Goal: Transaction & Acquisition: Purchase product/service

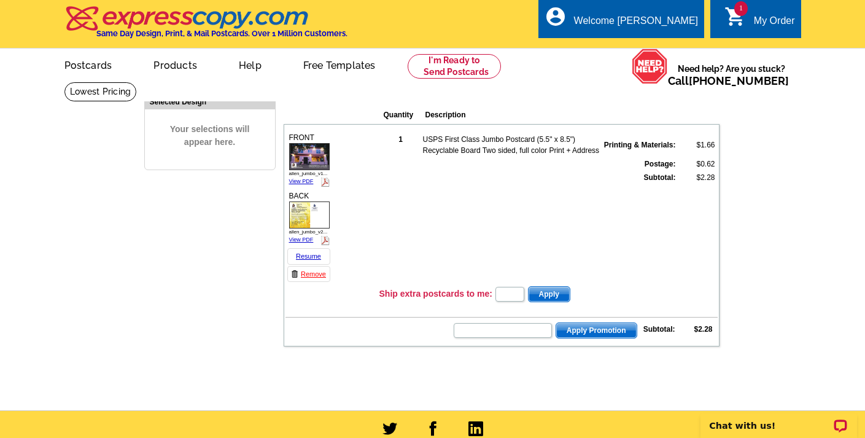
click at [734, 14] on icon "shopping_cart" at bounding box center [735, 17] width 22 height 22
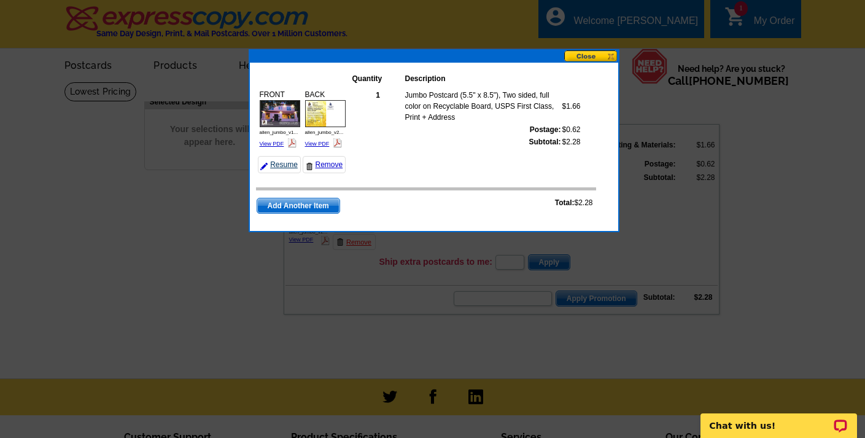
click at [289, 164] on link "Resume" at bounding box center [279, 164] width 43 height 17
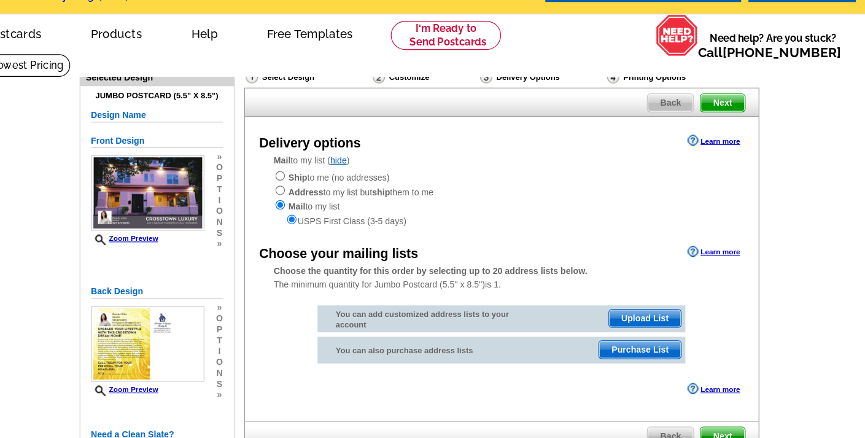
click at [584, 325] on span "Purchase List" at bounding box center [618, 332] width 69 height 15
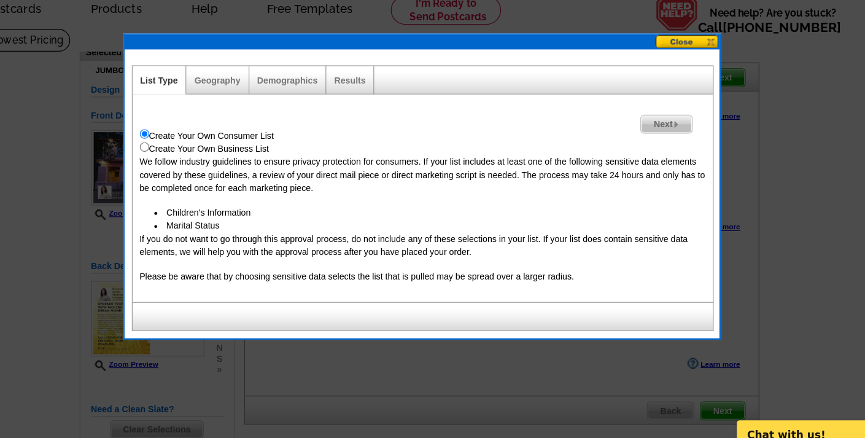
click at [619, 155] on span "Next" at bounding box center [640, 162] width 42 height 15
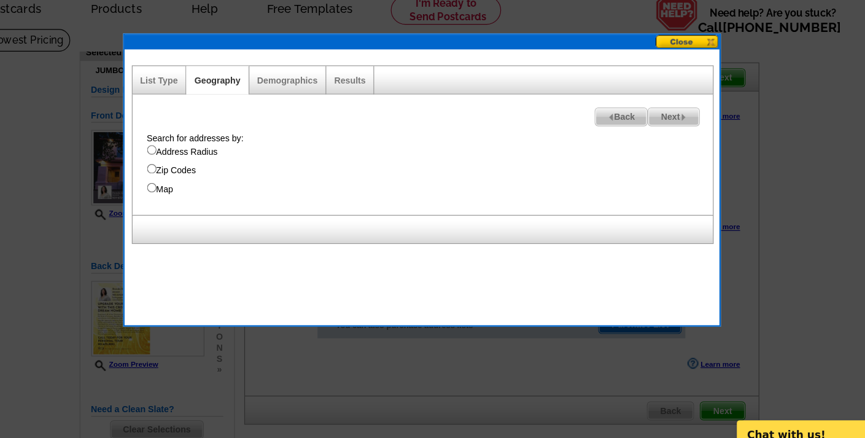
click at [201, 181] on input "Address Radius" at bounding box center [205, 185] width 8 height 8
radio input "true"
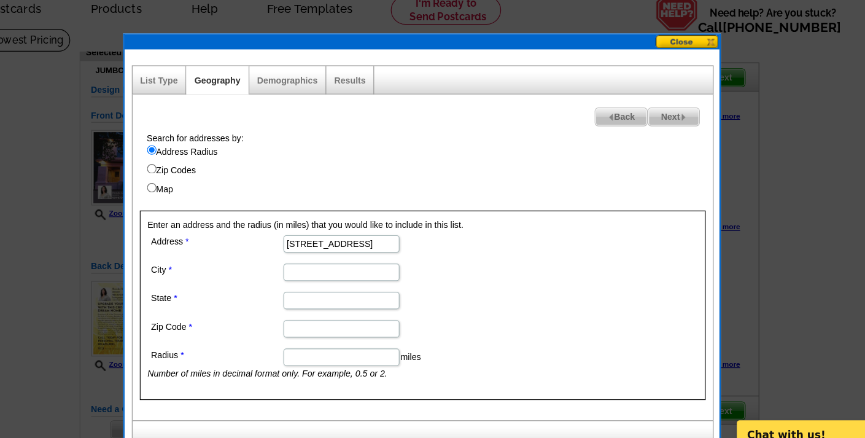
type input "1465 N Parkway"
type input "Memphis"
type input "Tn"
type input "38112"
click at [317, 352] on input "Radius" at bounding box center [366, 359] width 98 height 15
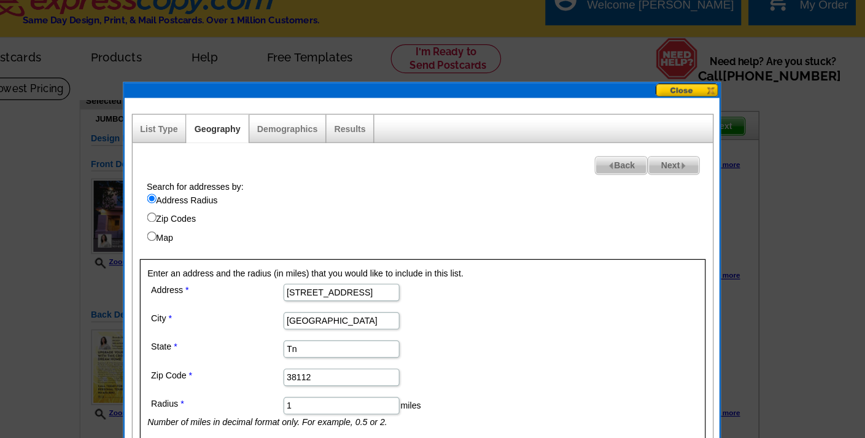
scroll to position [15, 0]
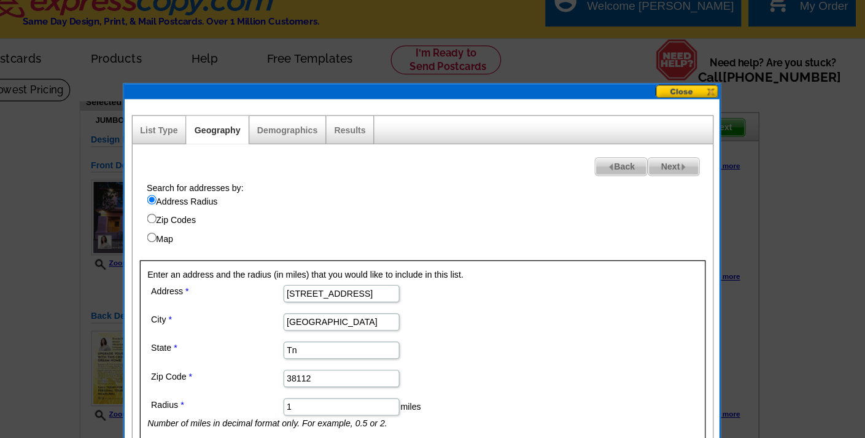
type input "1"
click at [626, 141] on span "Next" at bounding box center [647, 141] width 42 height 15
select select
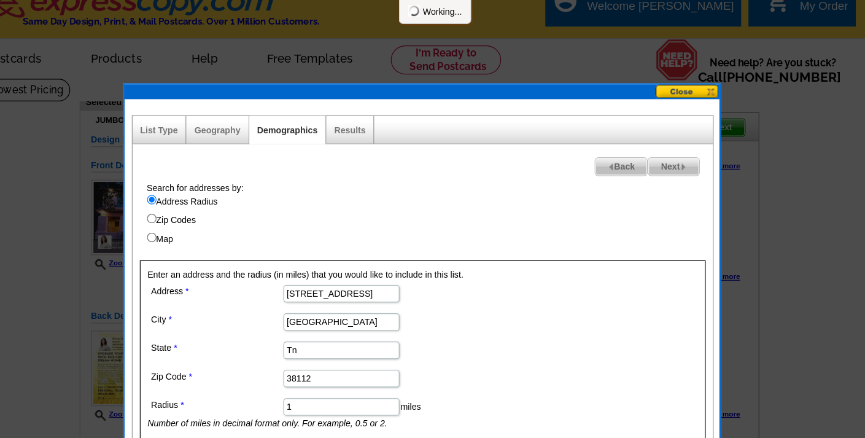
select select
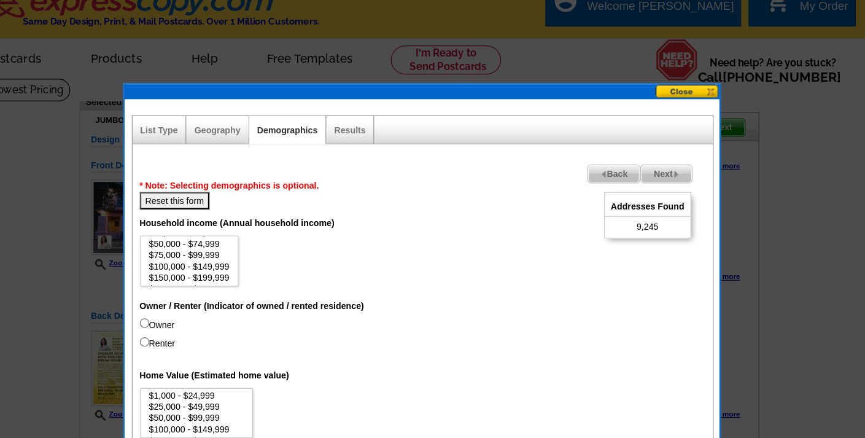
scroll to position [28, 0]
click at [202, 235] on option "$200,000 - $249,999" at bounding box center [237, 235] width 71 height 9
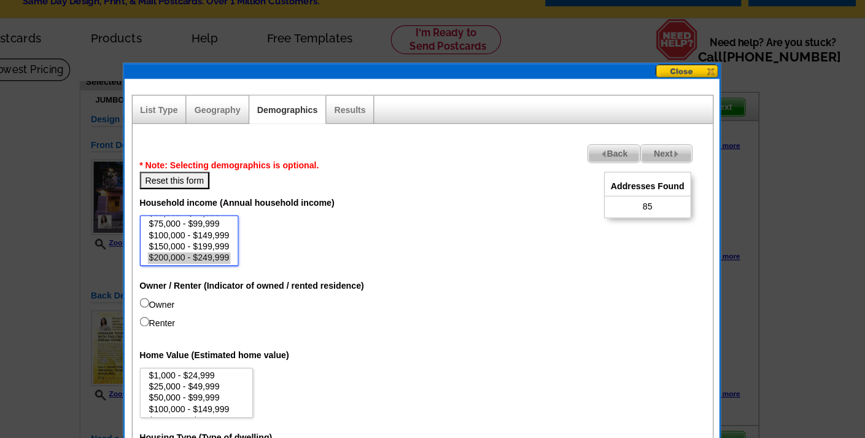
scroll to position [46, 0]
click at [202, 222] on option "$250,000 - $499,999" at bounding box center [237, 226] width 71 height 9
click at [202, 212] on option "$200,000 - $249,999" at bounding box center [237, 216] width 71 height 9
click at [202, 203] on option "$150,000 - $199,999" at bounding box center [237, 207] width 71 height 9
select select "200000-249999"
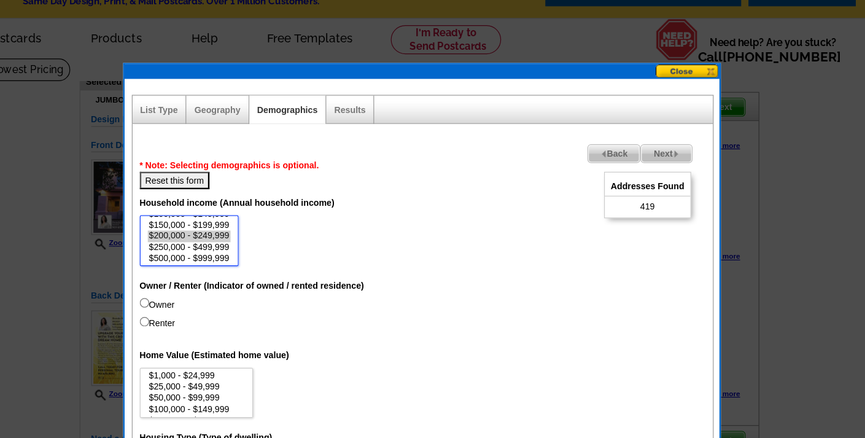
click at [202, 212] on option "$200,000 - $249,999" at bounding box center [237, 216] width 71 height 9
click at [195, 285] on input "Renter" at bounding box center [199, 289] width 8 height 8
radio input "true"
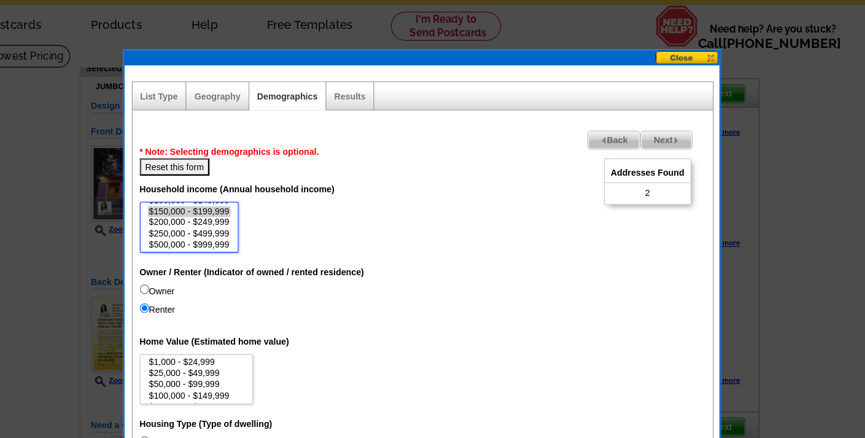
click at [202, 203] on option "$150,000 - $199,999" at bounding box center [237, 207] width 71 height 9
select select "150000-199999"
click at [202, 212] on option "$200,000 - $249,999" at bounding box center [237, 216] width 71 height 9
click at [195, 270] on input "Owner" at bounding box center [199, 274] width 8 height 8
radio input "true"
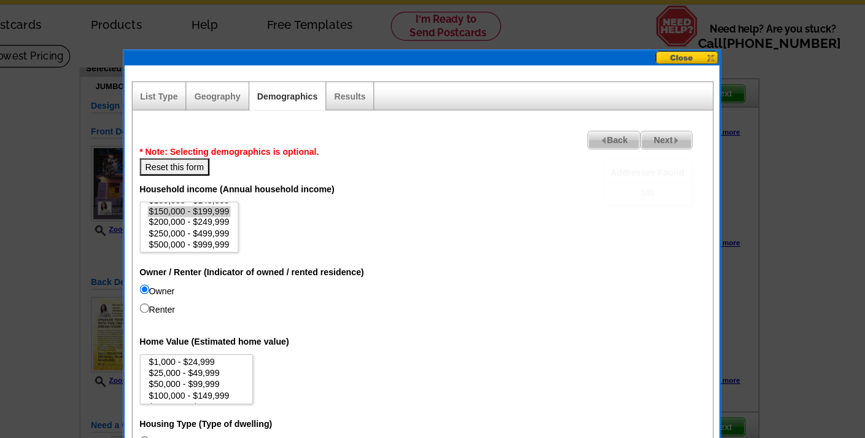
click at [195, 285] on input "Renter" at bounding box center [199, 289] width 8 height 8
radio input "true"
click at [195, 285] on input "Renter" at bounding box center [199, 289] width 8 height 8
click at [210, 270] on dd "Owner Renter" at bounding box center [434, 286] width 479 height 32
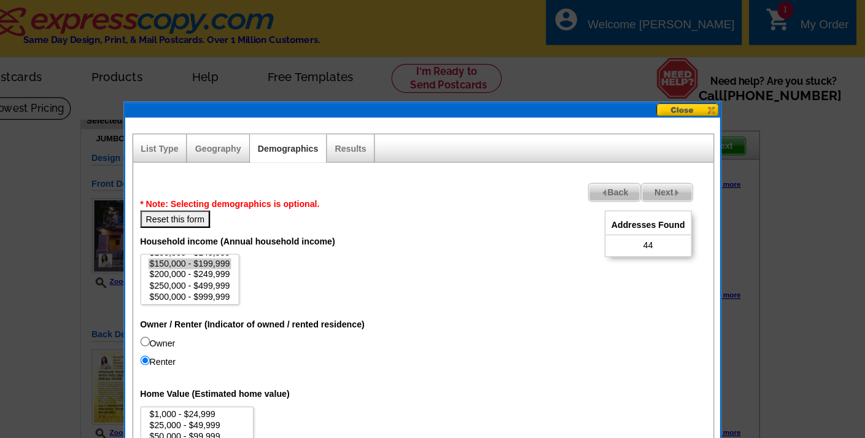
scroll to position [0, 0]
click at [195, 185] on button "Reset this form" at bounding box center [225, 185] width 60 height 15
select select
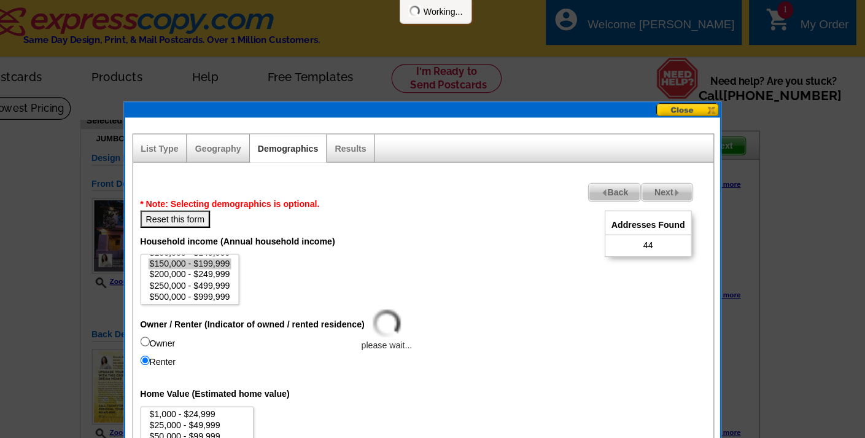
select select
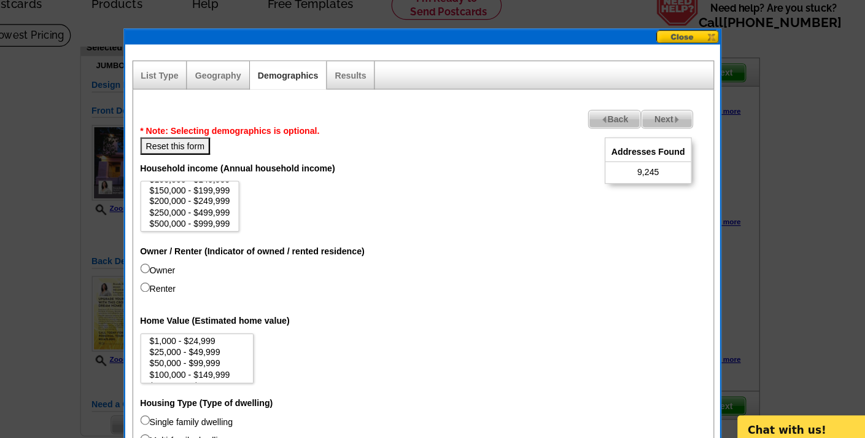
scroll to position [37, 0]
click at [202, 228] on option "$150,000 - $199,999" at bounding box center [237, 232] width 71 height 9
click at [202, 237] on option "$200,000 - $249,999" at bounding box center [237, 241] width 71 height 9
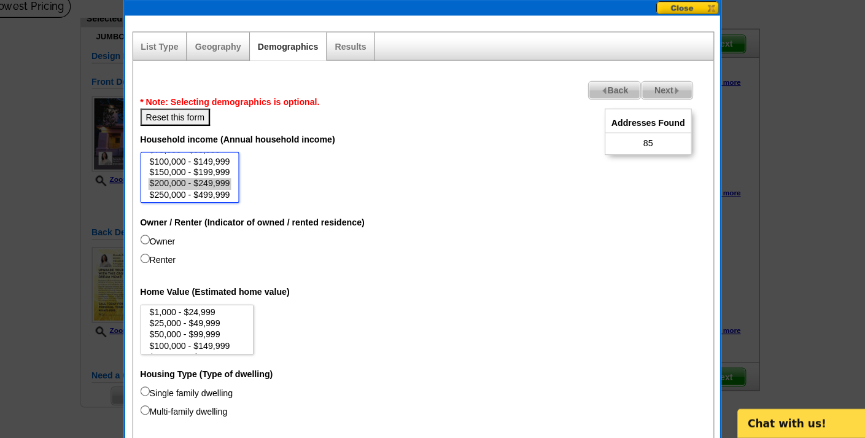
scroll to position [20, 0]
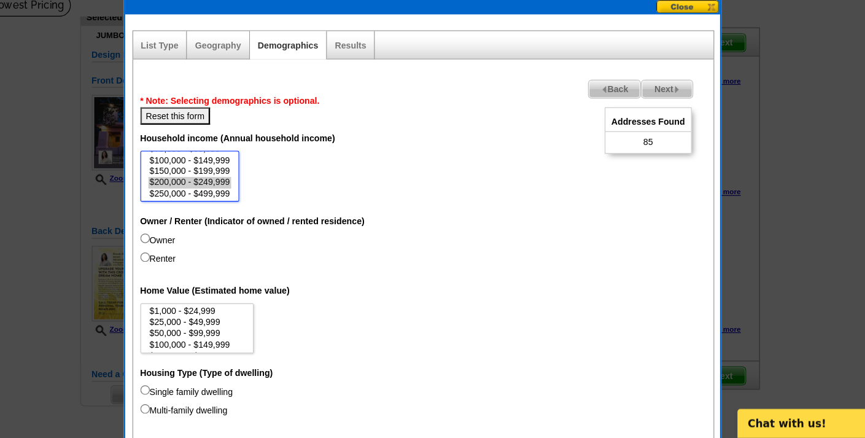
click at [202, 227] on option "$250,000 - $499,999" at bounding box center [237, 231] width 71 height 9
click at [202, 217] on option "$500,000 - $999,999" at bounding box center [237, 221] width 71 height 9
select select "200000-249999"
click at [202, 227] on option "$1,000,000+" at bounding box center [237, 231] width 71 height 9
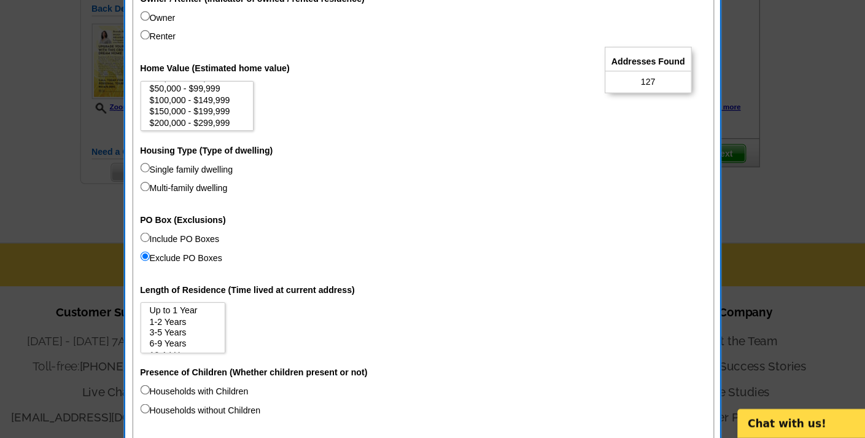
scroll to position [28, 0]
select select "200000-299999"
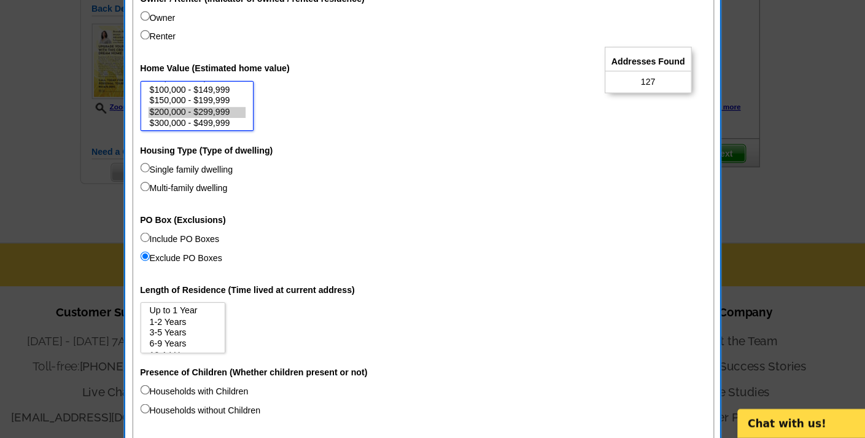
click at [202, 158] on option "$200,000 - $299,999" at bounding box center [243, 162] width 83 height 9
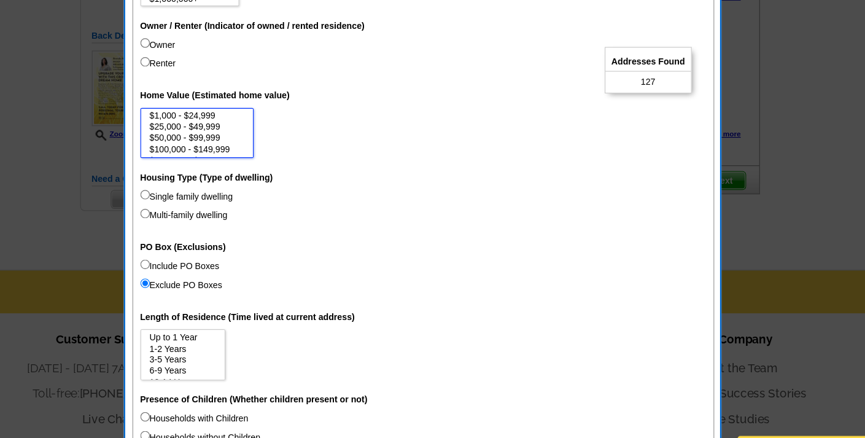
scroll to position [9, 0]
click at [202, 157] on option "$100,000 - $149,999" at bounding box center [243, 161] width 83 height 9
click at [202, 147] on option "$50,000 - $99,999" at bounding box center [243, 151] width 83 height 9
select select "1000-24999"
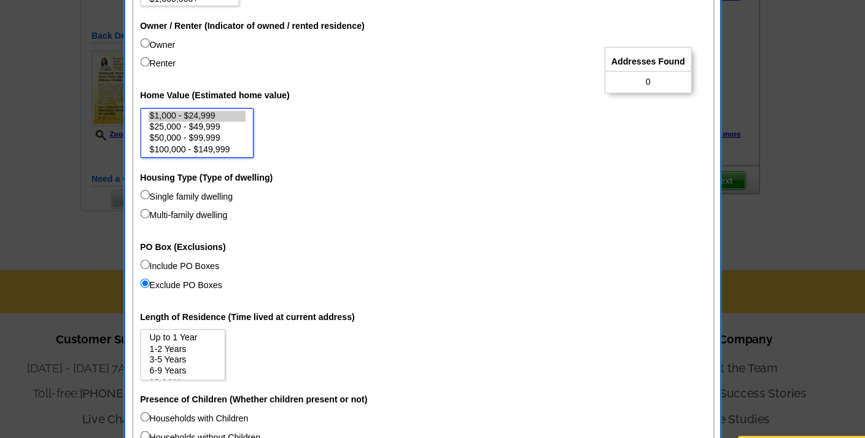
click at [202, 138] on option "$1,000 - $24,999" at bounding box center [243, 142] width 83 height 9
select select
click at [202, 138] on option "$1,000 - $24,999" at bounding box center [243, 142] width 83 height 9
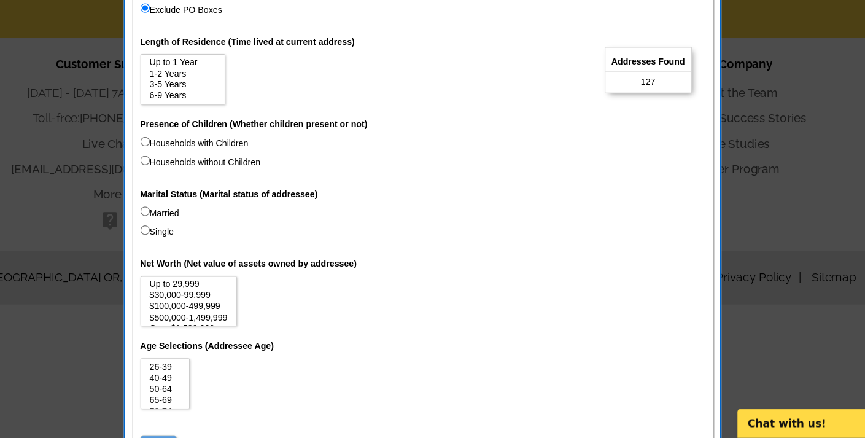
scroll to position [18, 0]
click at [202, 383] on option "50-64" at bounding box center [216, 387] width 29 height 9
click at [202, 392] on option "65-69" at bounding box center [216, 396] width 29 height 9
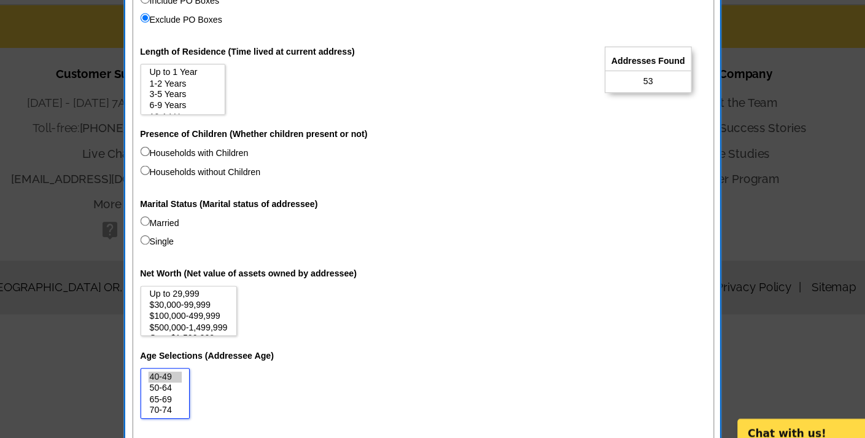
click at [202, 373] on option "40-49" at bounding box center [216, 377] width 29 height 9
click at [202, 373] on option "26-39" at bounding box center [216, 377] width 29 height 9
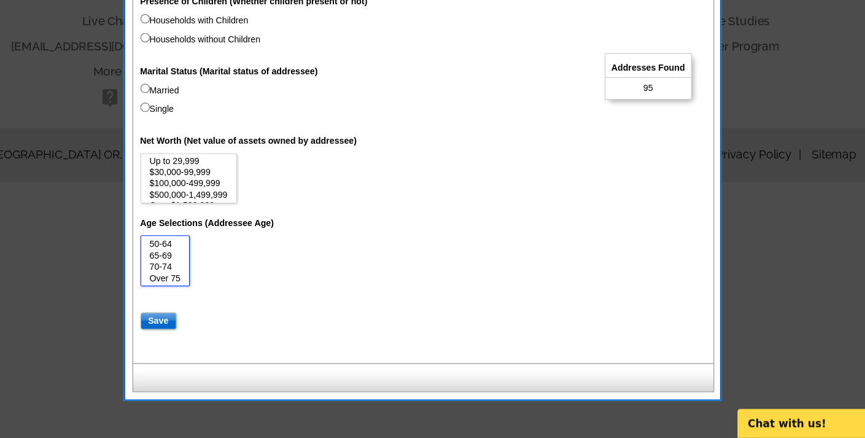
scroll to position [530, 0]
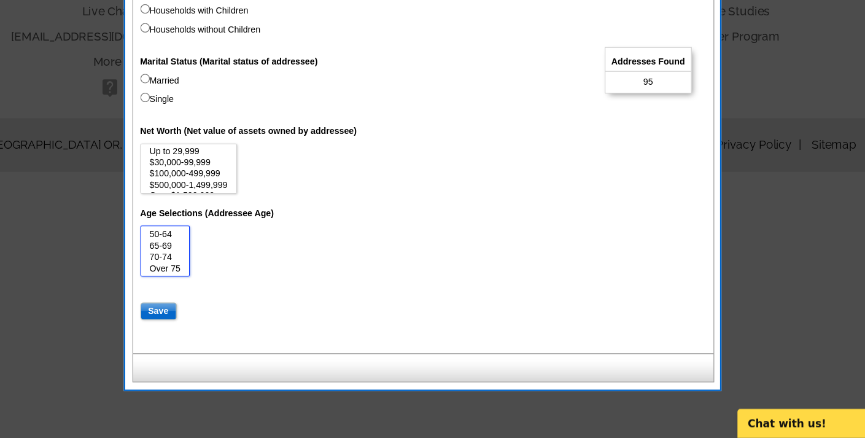
click at [202, 280] on option "70-74" at bounding box center [216, 284] width 29 height 9
click at [202, 271] on option "65-69" at bounding box center [216, 275] width 29 height 9
click at [202, 280] on option "70-74" at bounding box center [216, 284] width 29 height 9
select select "26-39"
click at [202, 271] on option "65-69" at bounding box center [216, 275] width 29 height 9
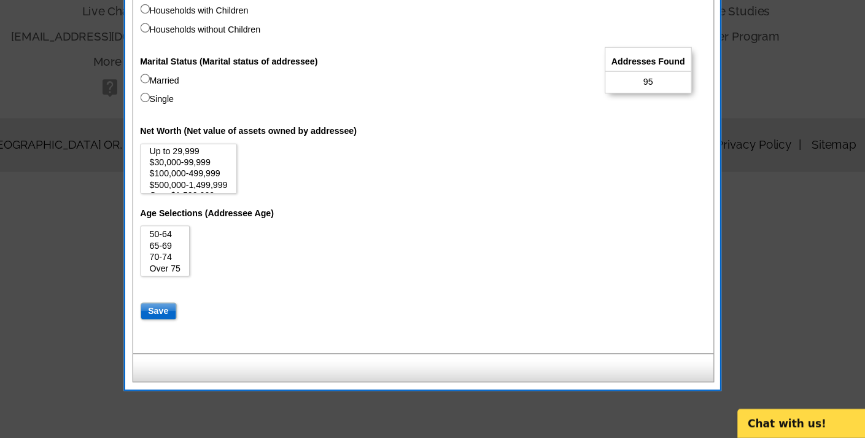
click at [195, 323] on input "Save" at bounding box center [210, 330] width 31 height 15
select select
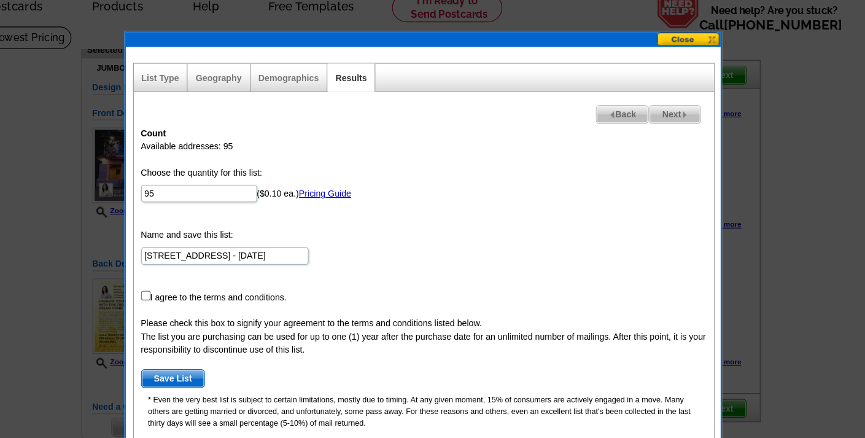
scroll to position [57, 0]
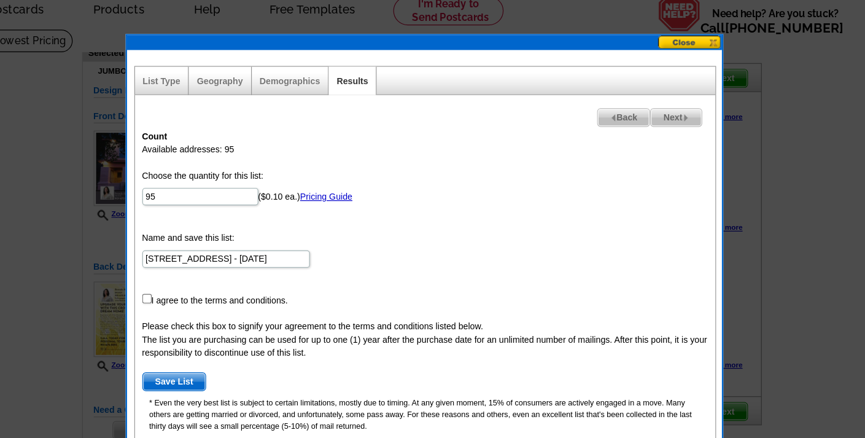
click at [195, 253] on input "checkbox" at bounding box center [199, 253] width 8 height 8
checkbox input "true"
click at [196, 320] on span "Save List" at bounding box center [222, 323] width 53 height 15
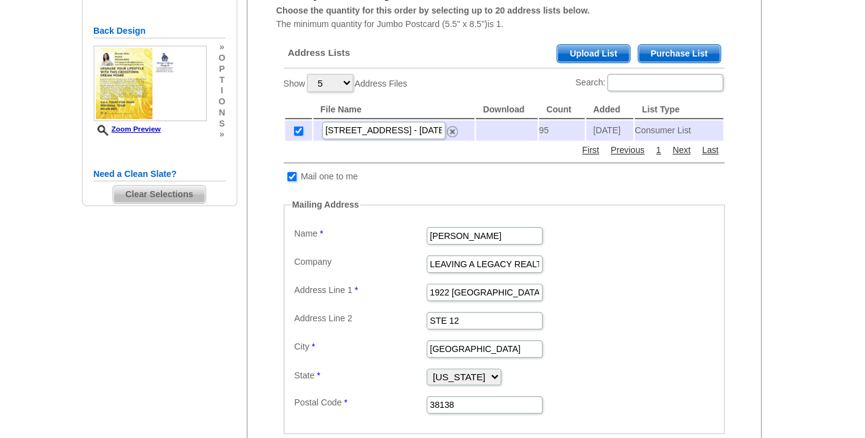
scroll to position [255, 0]
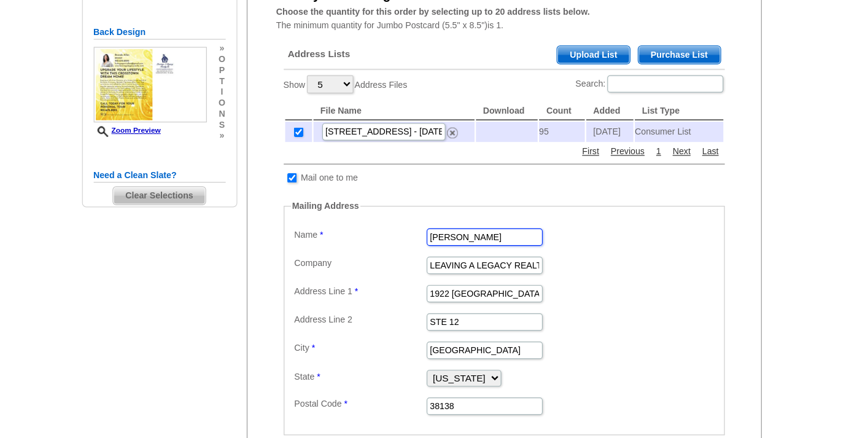
drag, startPoint x: 413, startPoint y: 199, endPoint x: 338, endPoint y: 196, distance: 75.6
click at [338, 196] on dl "Label Mail-To-Me Name Brenda Allen Company LEAVING A LEGACY REALTY LLC Address …" at bounding box center [501, 271] width 361 height 162
click at [492, 260] on dl "Label Mail-To-Me Name Brenda Allen Company LEAVING A LEGACY REALTY LLC Address …" at bounding box center [501, 271] width 361 height 162
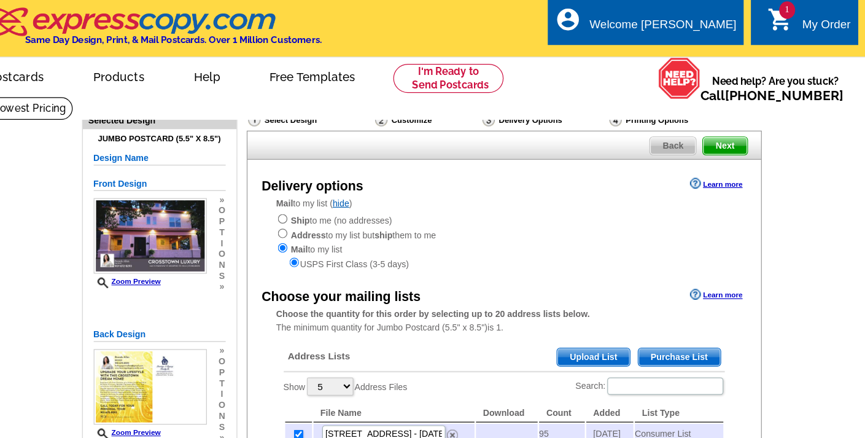
scroll to position [0, 0]
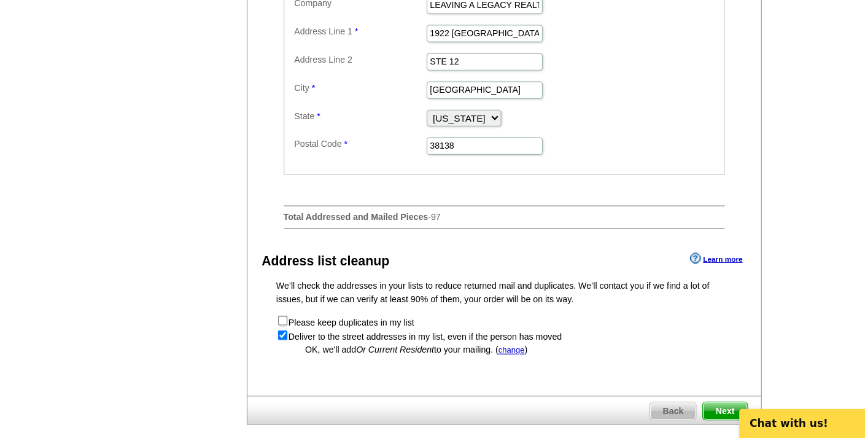
scroll to position [438, 0]
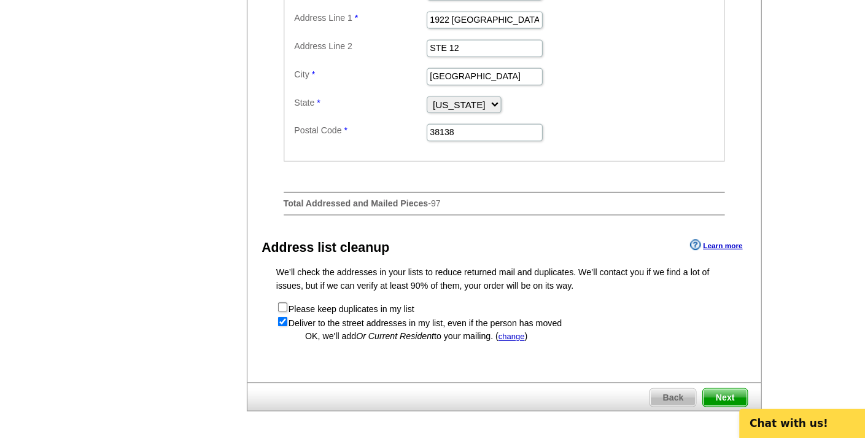
click at [670, 396] on span "Next" at bounding box center [688, 403] width 37 height 15
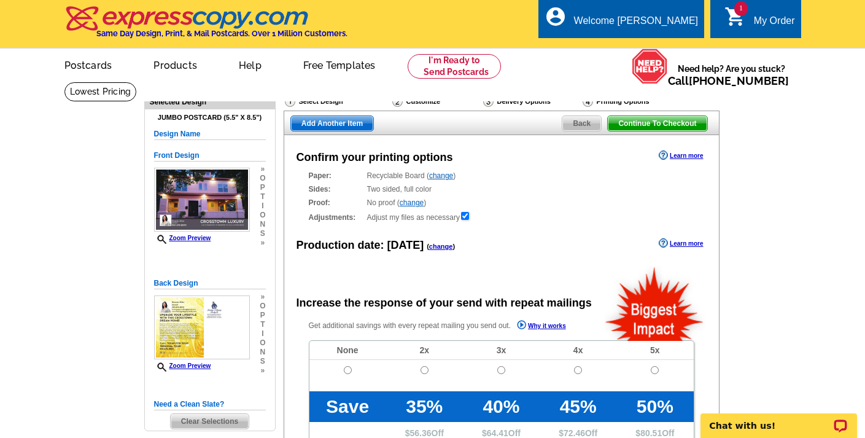
radio input "false"
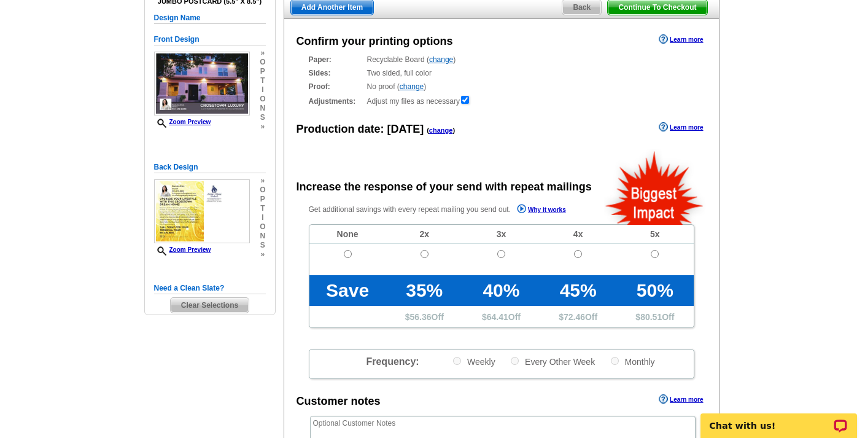
scroll to position [115, 0]
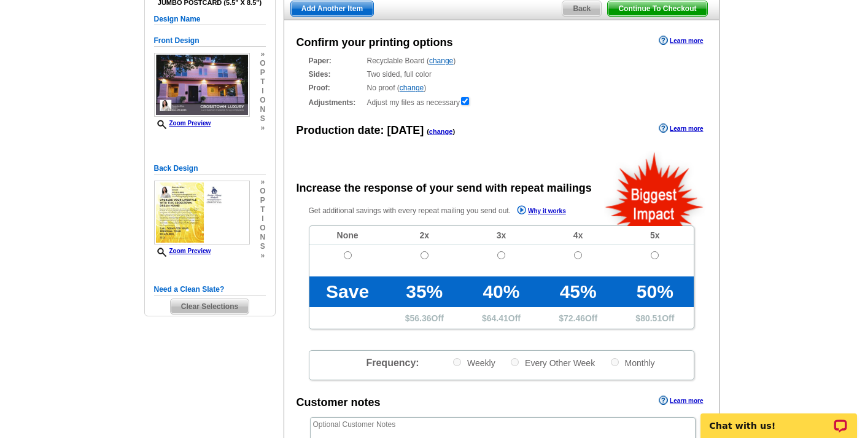
click at [346, 253] on input "radio" at bounding box center [348, 255] width 8 height 8
radio input "true"
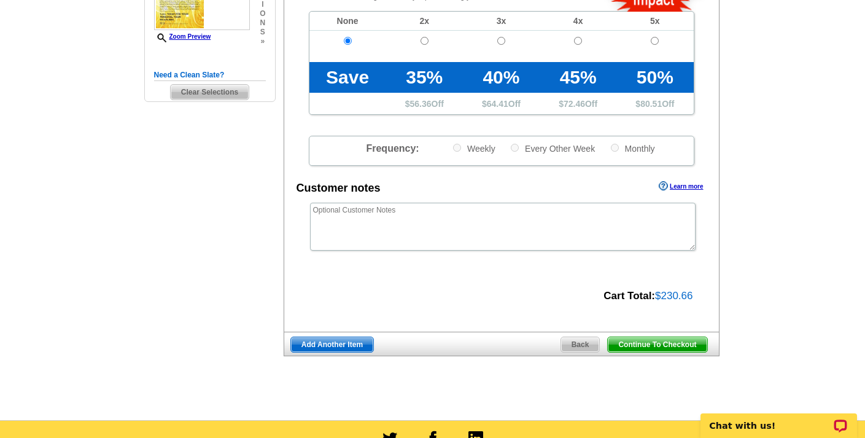
scroll to position [330, 0]
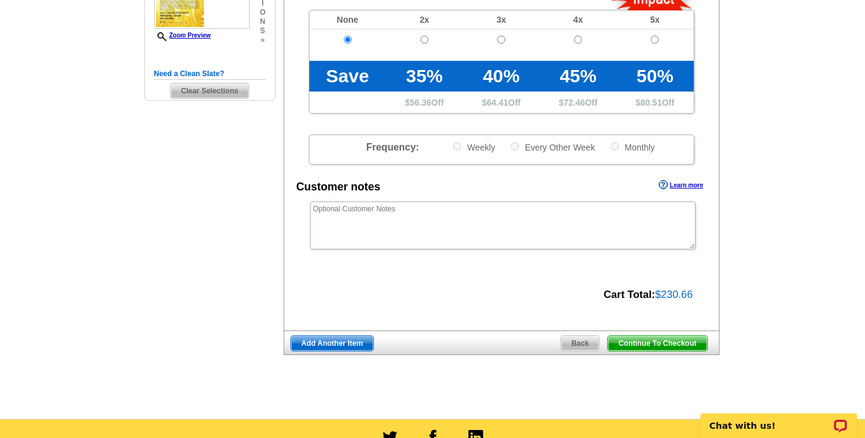
click at [661, 339] on span "Continue To Checkout" at bounding box center [657, 343] width 99 height 15
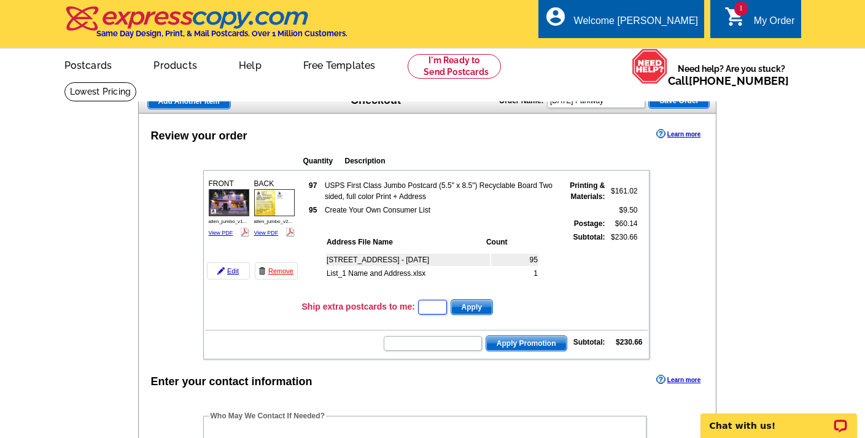
click at [433, 307] on input "text" at bounding box center [432, 307] width 29 height 15
type input "10"
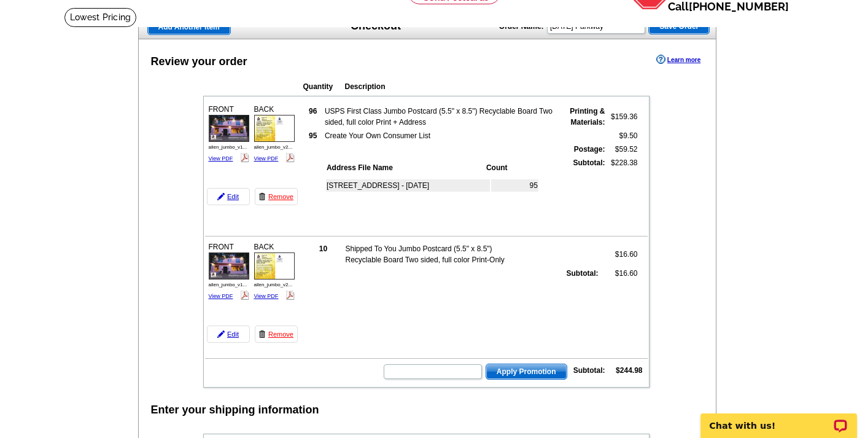
scroll to position [76, 0]
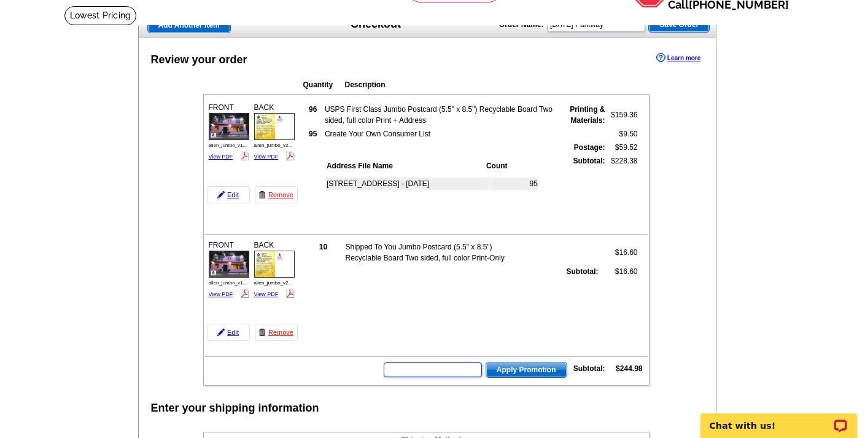
click at [439, 370] on input "text" at bounding box center [433, 369] width 98 height 15
paste input "CC2320"
type input "CC2320"
click at [530, 367] on span "Apply Promotion" at bounding box center [526, 369] width 80 height 15
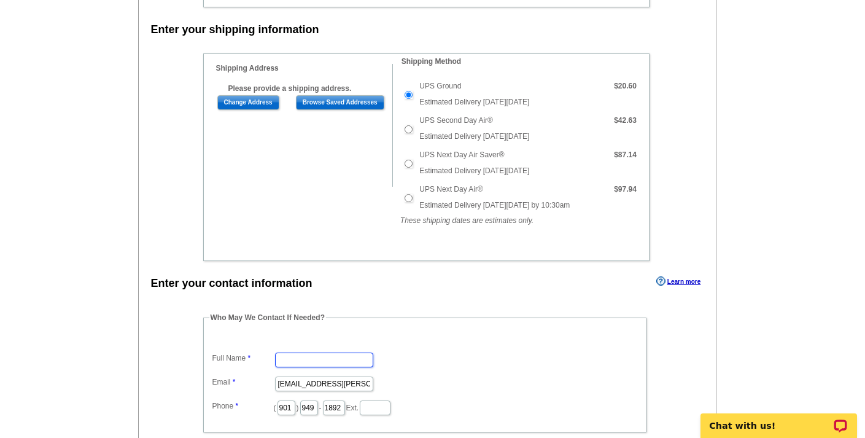
scroll to position [492, 0]
click at [351, 102] on input "Browse Saved Addresses" at bounding box center [340, 103] width 88 height 15
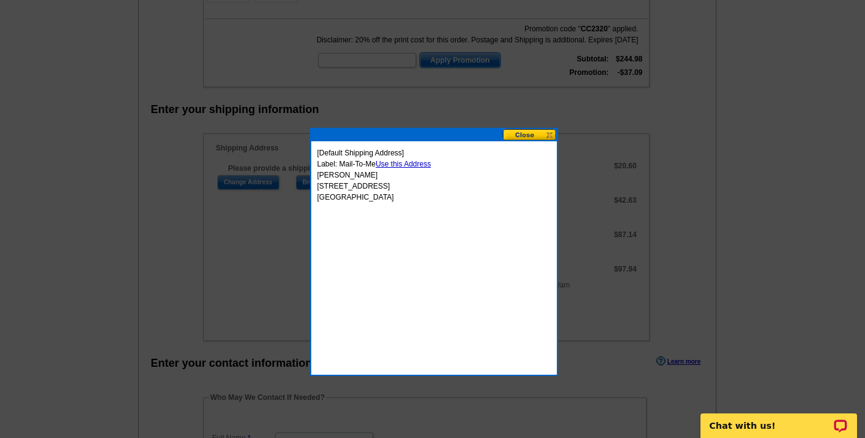
scroll to position [413, 0]
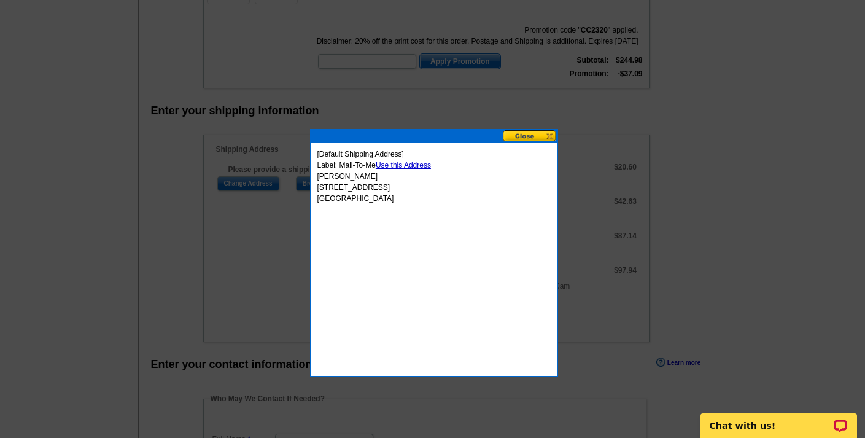
click at [526, 134] on button at bounding box center [530, 136] width 54 height 12
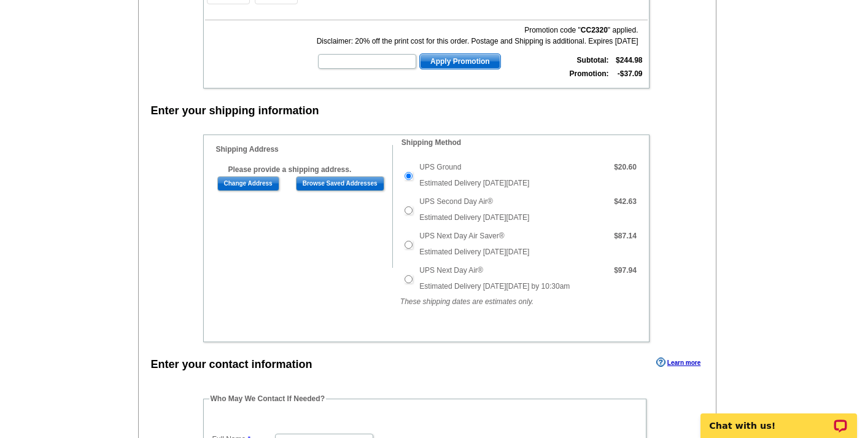
click at [254, 181] on input "Change Address" at bounding box center [248, 183] width 62 height 15
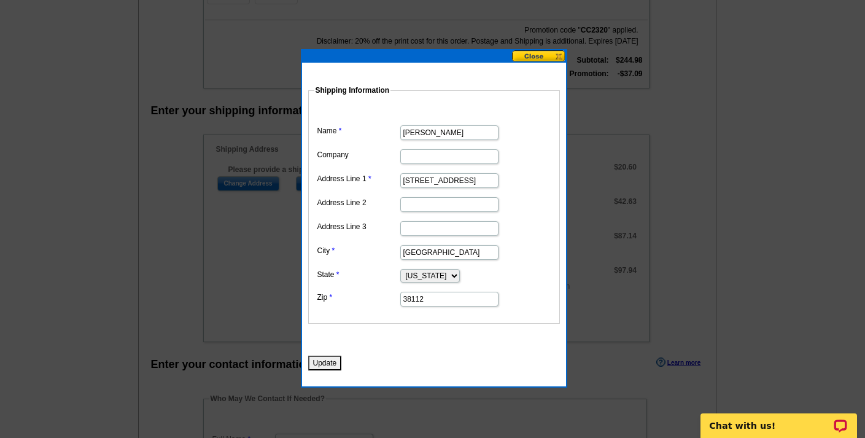
drag, startPoint x: 445, startPoint y: 133, endPoint x: 354, endPoint y: 136, distance: 90.9
click at [354, 136] on dl "Name Ava Kyles Company Address Line 1 1465 N Parkway St Address Line 2 Address …" at bounding box center [433, 206] width 239 height 201
type input "Brenda Allen"
type input "LEAVING A LEGACY REALTY"
drag, startPoint x: 401, startPoint y: 181, endPoint x: 506, endPoint y: 179, distance: 105.0
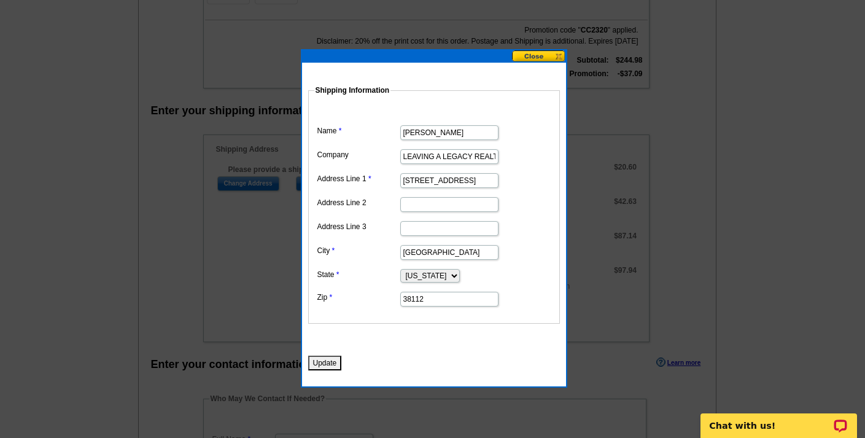
click at [506, 179] on dd "1465 N Parkway St" at bounding box center [433, 179] width 239 height 19
type input "1922 EXETER"
type input "STE 12"
drag, startPoint x: 438, startPoint y: 254, endPoint x: 357, endPoint y: 258, distance: 80.5
click at [356, 258] on dd "Memphis" at bounding box center [433, 251] width 239 height 19
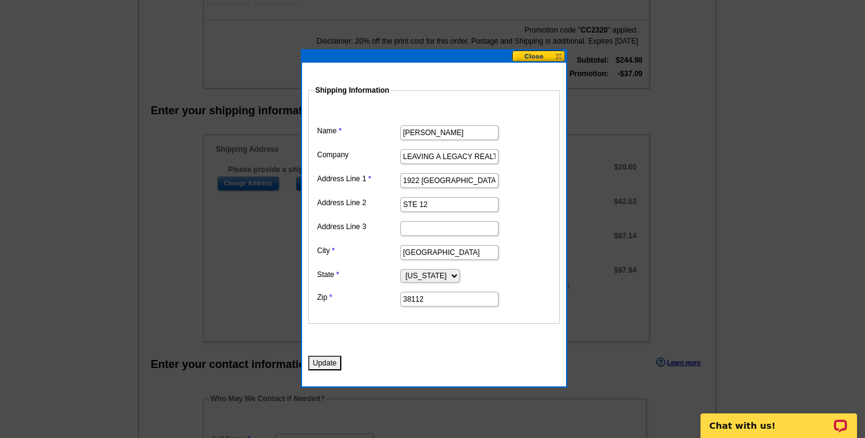
drag, startPoint x: 438, startPoint y: 251, endPoint x: 386, endPoint y: 250, distance: 52.8
click at [385, 250] on dl "Name Brenda Allen Company LEAVING A LEGACY REALTY Address Line 1 1922 EXETER Ad…" at bounding box center [433, 206] width 239 height 201
type input "Germantown"
type input "38138"
click at [327, 362] on button "Update" at bounding box center [325, 362] width 34 height 15
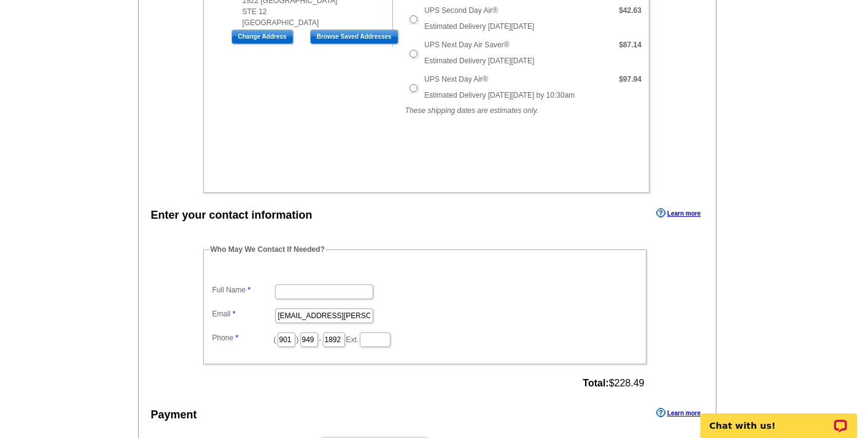
scroll to position [634, 0]
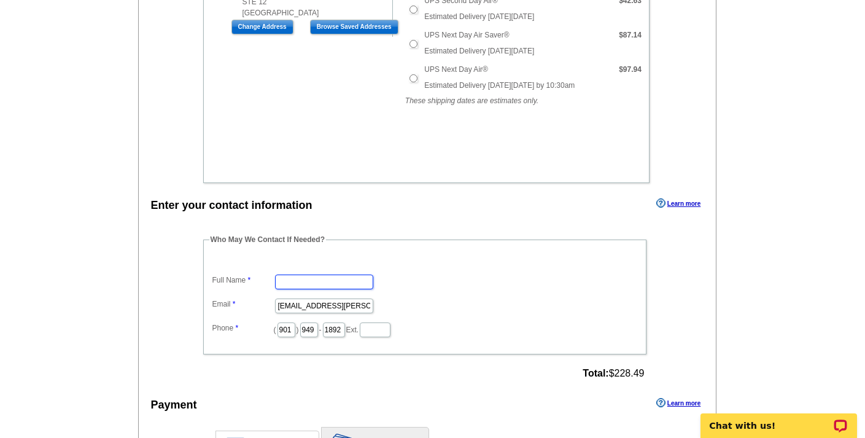
click at [321, 287] on input "Full Name" at bounding box center [324, 281] width 98 height 15
type input "[PERSON_NAME]"
click at [515, 279] on dd "[PERSON_NAME]" at bounding box center [424, 280] width 431 height 19
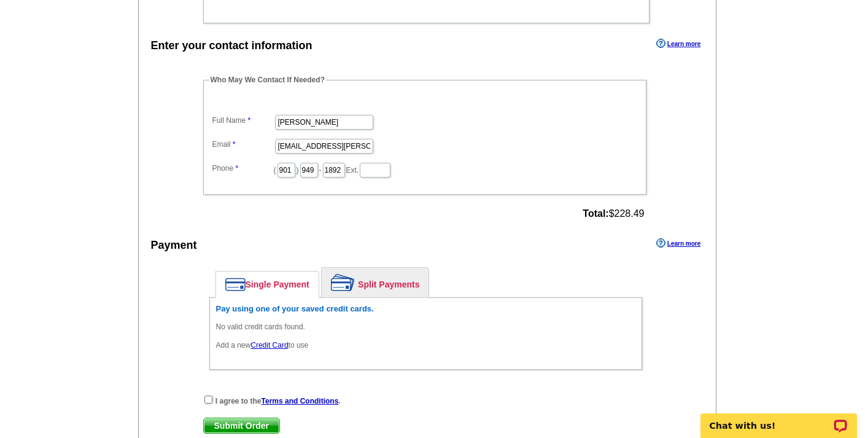
scroll to position [805, 0]
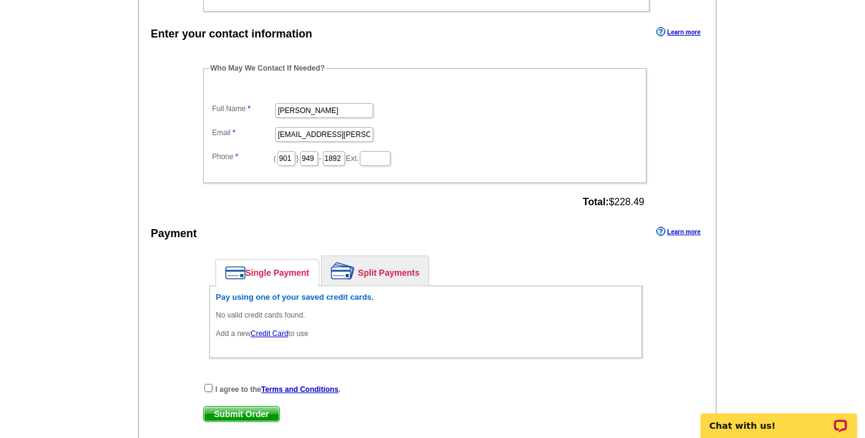
click at [273, 333] on link "Credit Card" at bounding box center [269, 333] width 37 height 9
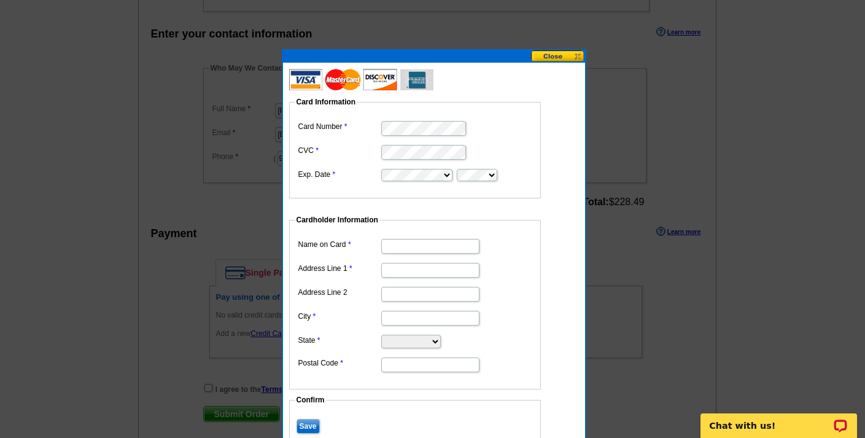
type input "[PERSON_NAME]"
click at [505, 261] on dd at bounding box center [414, 269] width 239 height 19
click at [427, 275] on input "Address Line 1" at bounding box center [430, 270] width 98 height 15
type input "[STREET_ADDRESS]"
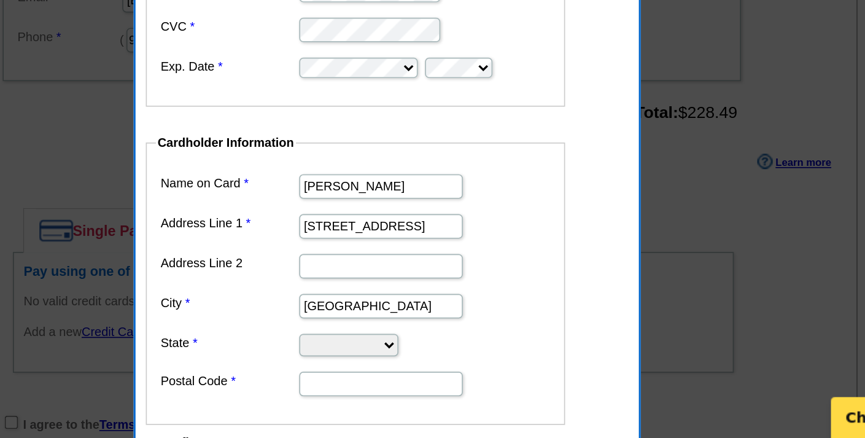
type input "Collierville"
select select "TN"
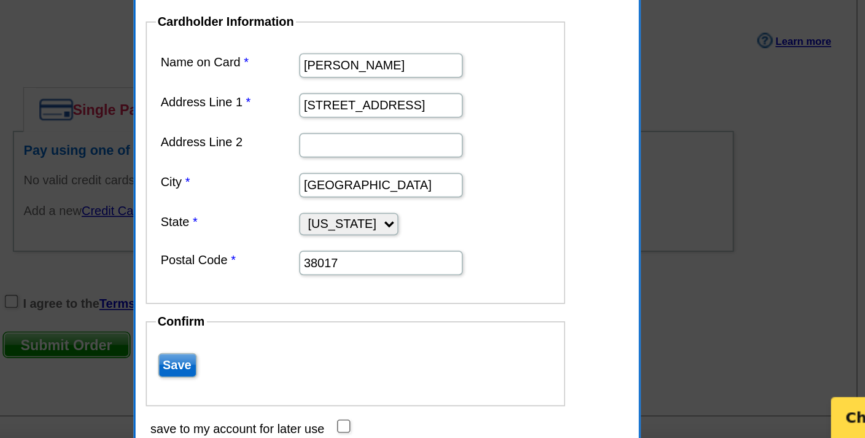
scroll to position [855, 0]
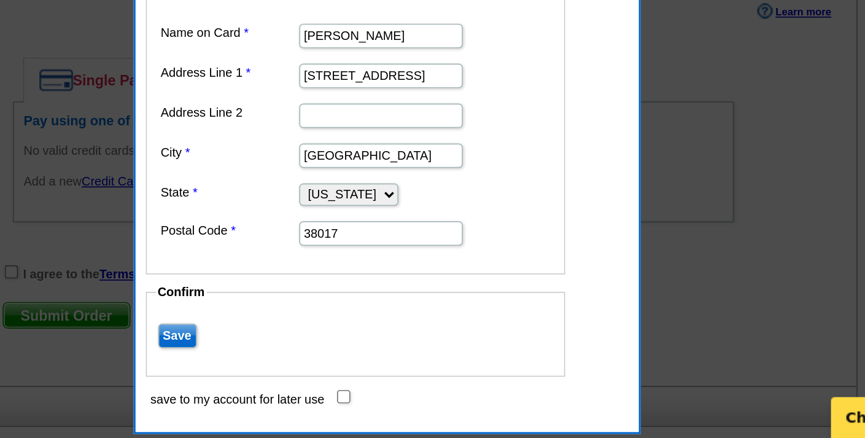
type input "38017"
click at [297, 369] on input "Save" at bounding box center [308, 376] width 23 height 15
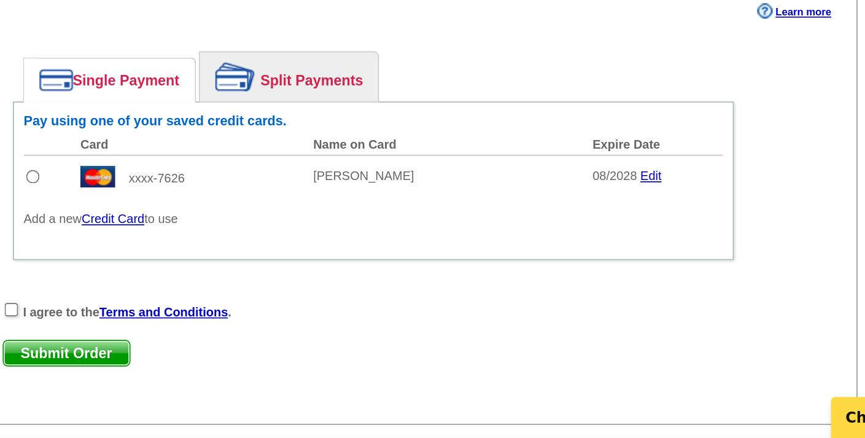
click at [217, 277] on input "radio" at bounding box center [221, 281] width 8 height 8
radio input "true"
click at [204, 357] on input "checkbox" at bounding box center [208, 361] width 8 height 8
checkbox input "true"
click at [204, 379] on span "Submit Order" at bounding box center [242, 386] width 76 height 15
